Goal: Submit feedback/report problem

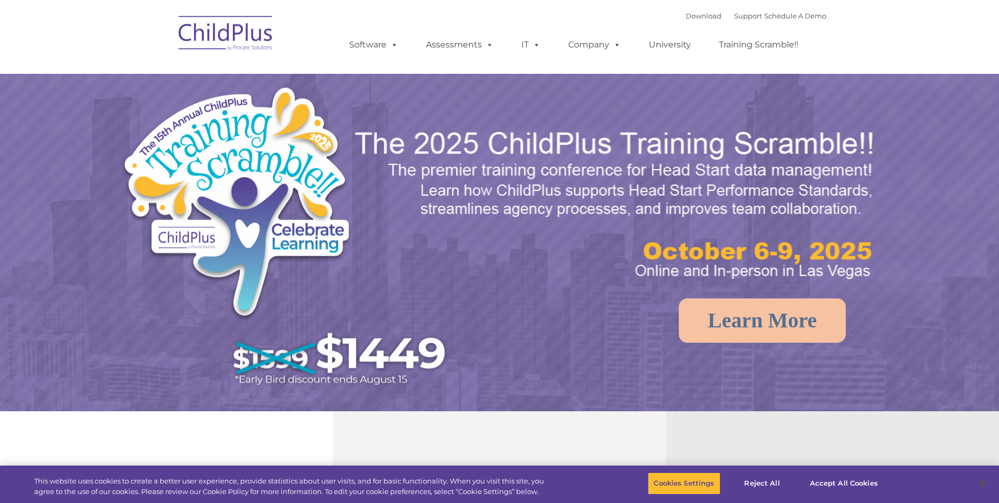
select select "MEDIUM"
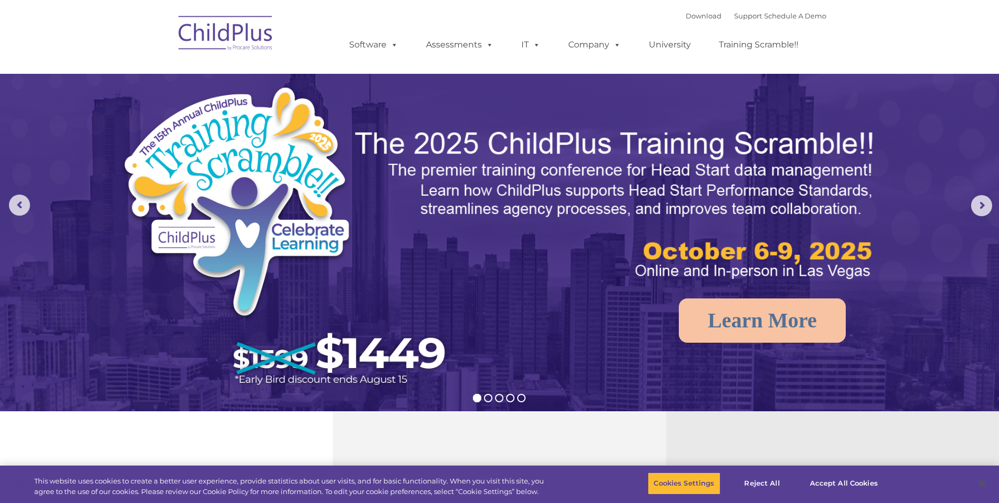
click at [242, 31] on img at bounding box center [225, 34] width 105 height 53
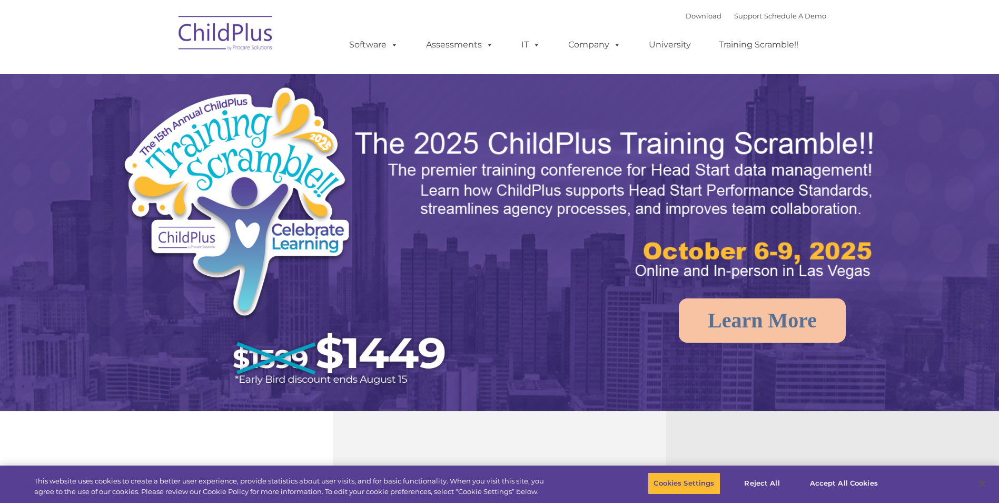
select select "MEDIUM"
